Goal: Find specific page/section: Find specific page/section

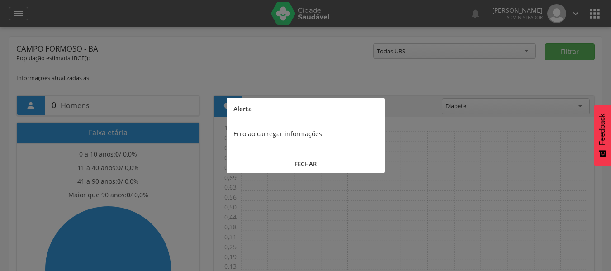
click at [305, 169] on button "FECHAR" at bounding box center [305, 163] width 158 height 19
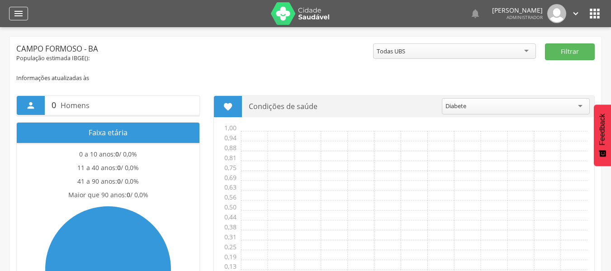
click at [14, 13] on icon "" at bounding box center [18, 13] width 11 height 11
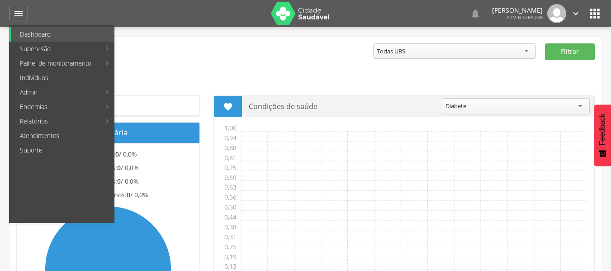
click at [573, 12] on icon "" at bounding box center [576, 14] width 10 height 10
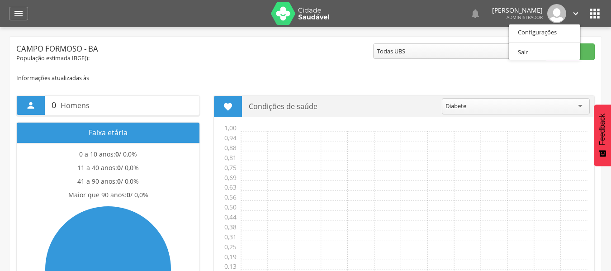
click at [572, 12] on icon "" at bounding box center [576, 14] width 10 height 10
click at [556, 29] on link "Configurações" at bounding box center [544, 32] width 71 height 11
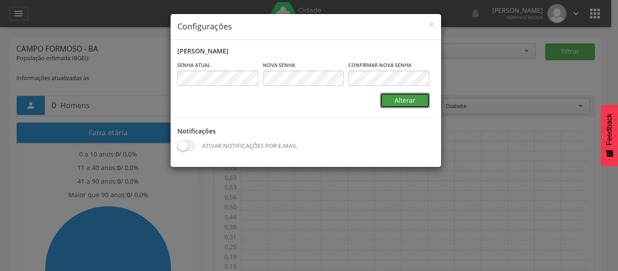
drag, startPoint x: 407, startPoint y: 97, endPoint x: 452, endPoint y: 74, distance: 50.1
click at [452, 85] on div "× Configurações Alterar senha Senha atual Campo obrigatório [GEOGRAPHIC_DATA] C…" at bounding box center [309, 135] width 618 height 271
click at [433, 25] on span "×" at bounding box center [431, 24] width 5 height 13
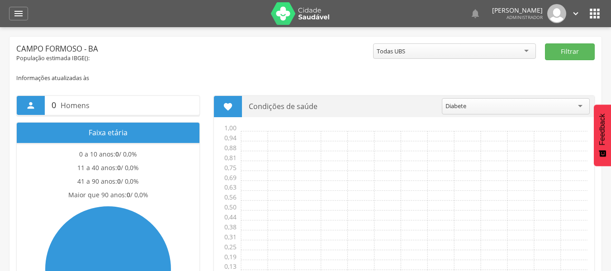
click at [593, 15] on icon "" at bounding box center [594, 13] width 14 height 14
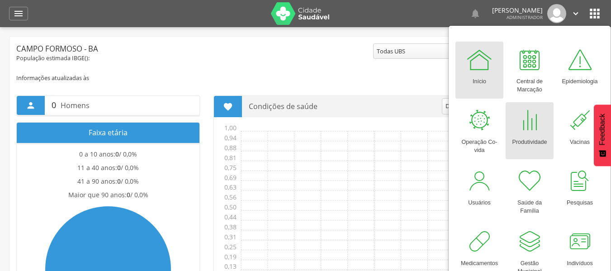
click at [532, 143] on div "Produtividade" at bounding box center [529, 140] width 35 height 13
